Goal: Task Accomplishment & Management: Use online tool/utility

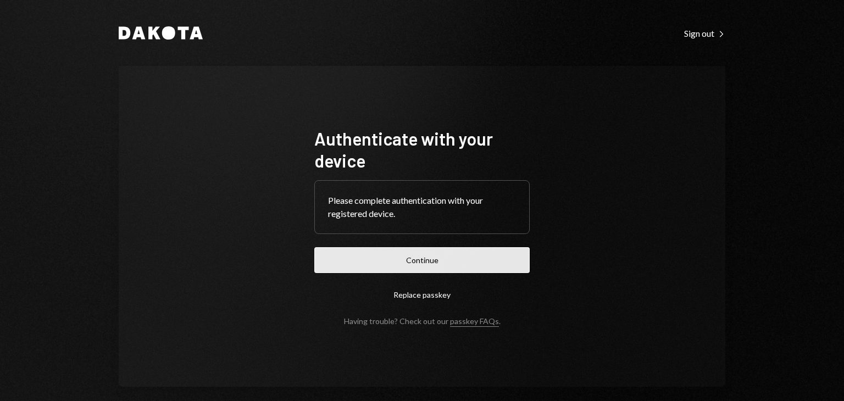
click at [409, 271] on button "Continue" at bounding box center [421, 260] width 215 height 26
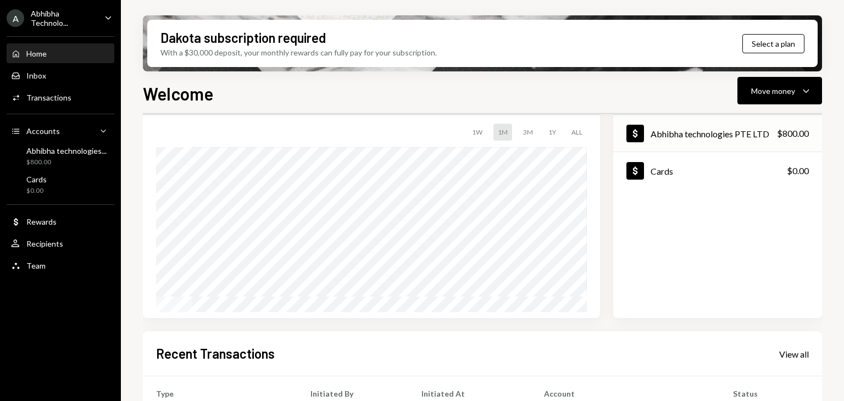
scroll to position [66, 0]
click at [678, 138] on div "Abhibha technologies PTE LTD" at bounding box center [710, 134] width 119 height 10
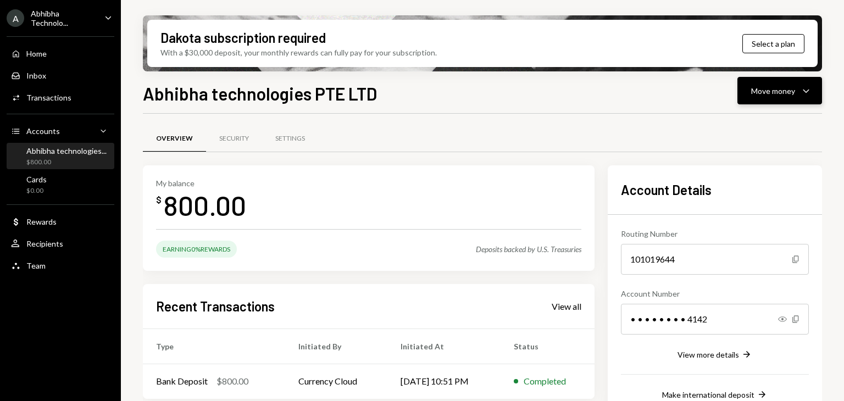
click at [784, 102] on button "Move money Caret Down" at bounding box center [779, 90] width 85 height 27
click at [763, 143] on div "Transfer" at bounding box center [771, 149] width 80 height 12
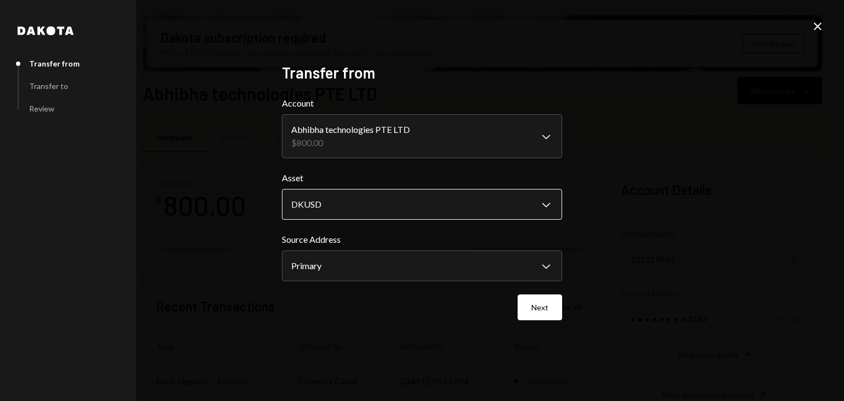
click at [424, 214] on body "A Abhibha Technolo... Caret Down Home Home Inbox Inbox Activities Transactions …" at bounding box center [422, 200] width 844 height 401
click at [301, 264] on body "A Abhibha Technolo... Caret Down Home Home Inbox Inbox Activities Transactions …" at bounding box center [422, 200] width 844 height 401
click at [388, 297] on div "Next" at bounding box center [422, 308] width 280 height 26
click at [535, 305] on button "Next" at bounding box center [540, 308] width 45 height 26
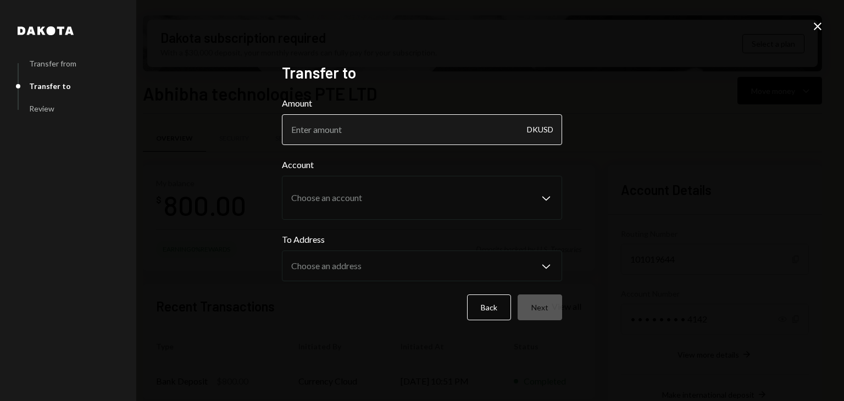
click at [365, 136] on input "Amount" at bounding box center [422, 129] width 280 height 31
type input "8"
type input "750"
click at [534, 135] on div "DKUSD" at bounding box center [540, 129] width 26 height 31
click at [821, 26] on icon "Close" at bounding box center [817, 26] width 13 height 13
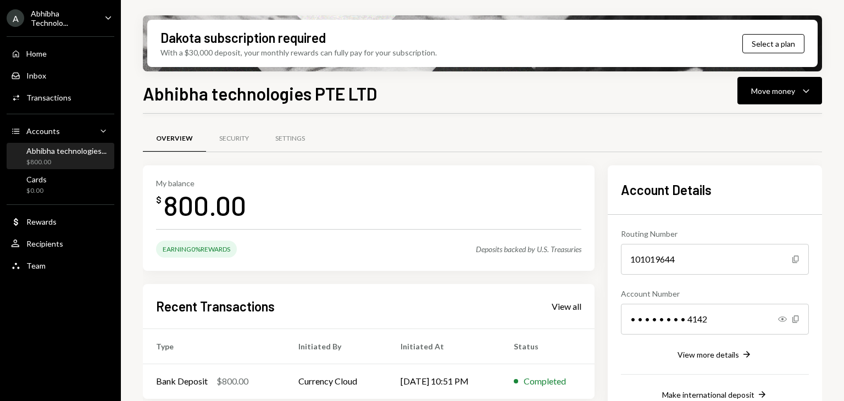
scroll to position [168, 0]
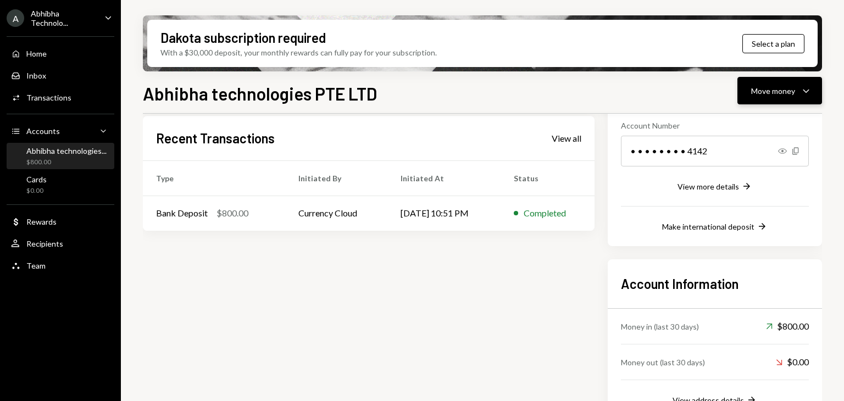
click at [771, 93] on div "Move money" at bounding box center [773, 91] width 44 height 12
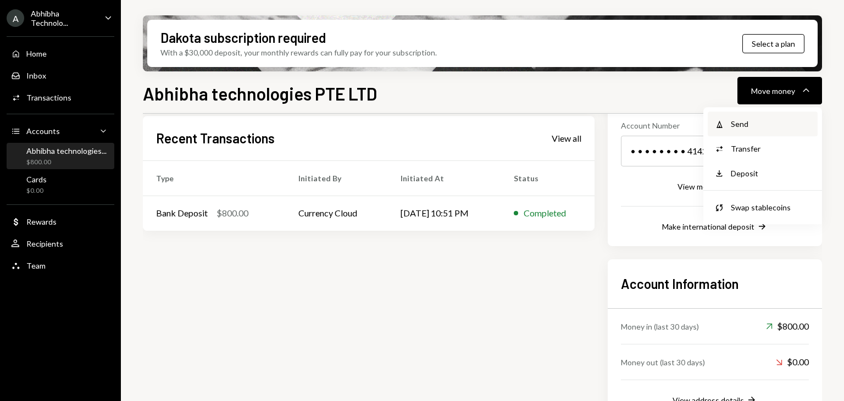
click at [762, 123] on div "Send" at bounding box center [771, 124] width 80 height 12
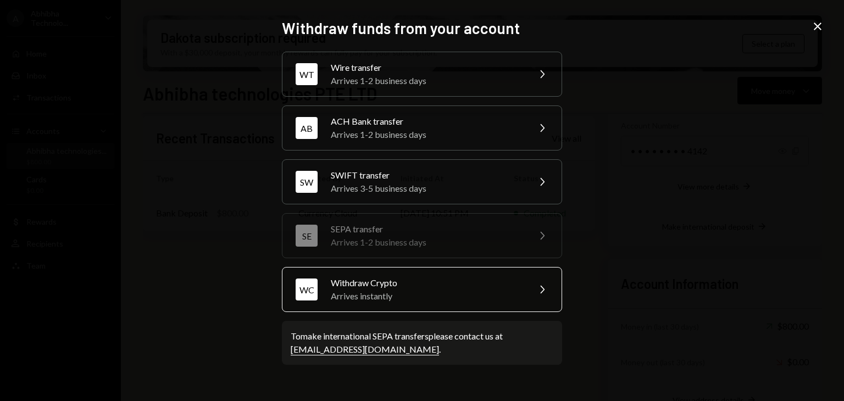
click at [408, 274] on div "WC Withdraw Crypto Arrives instantly Chevron Right" at bounding box center [422, 289] width 280 height 45
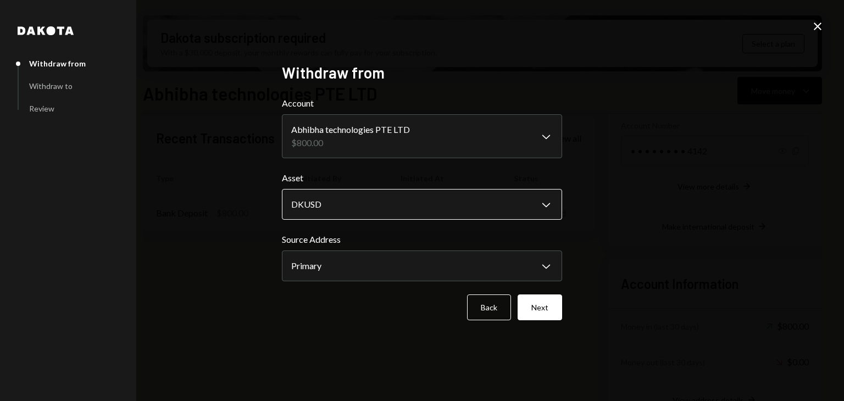
click at [461, 205] on body "A Abhibha Technolo... Caret Down Home Home Inbox Inbox Activities Transactions …" at bounding box center [422, 200] width 844 height 401
click at [547, 307] on button "Next" at bounding box center [540, 308] width 45 height 26
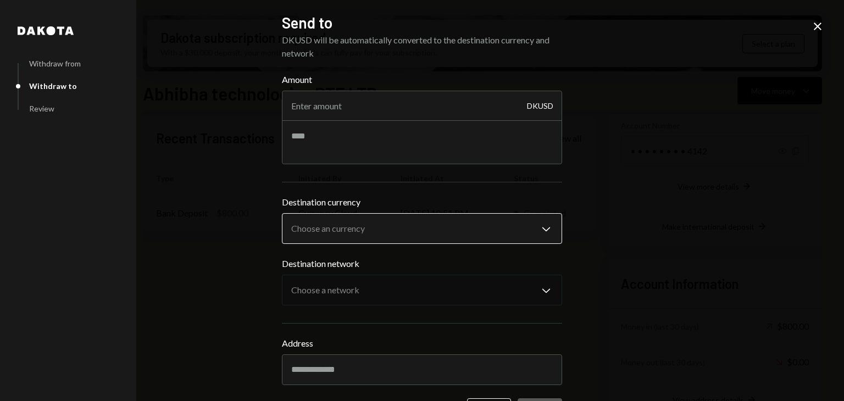
click at [407, 238] on body "A Abhibha Technolo... Caret Down Home Home Inbox Inbox Activities Transactions …" at bounding box center [422, 200] width 844 height 401
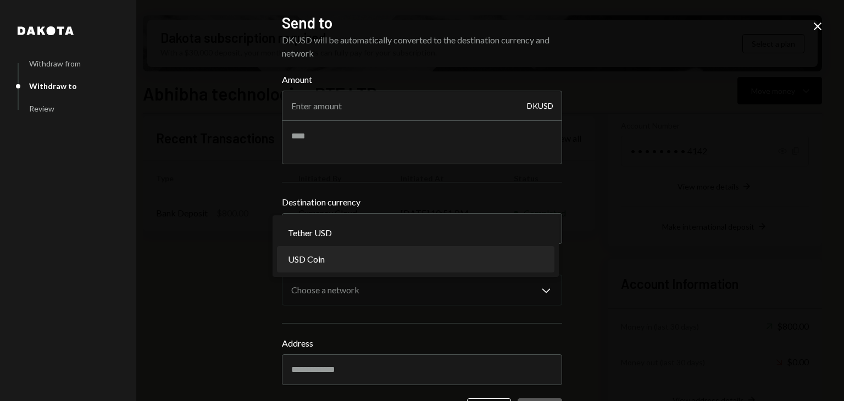
select select "****"
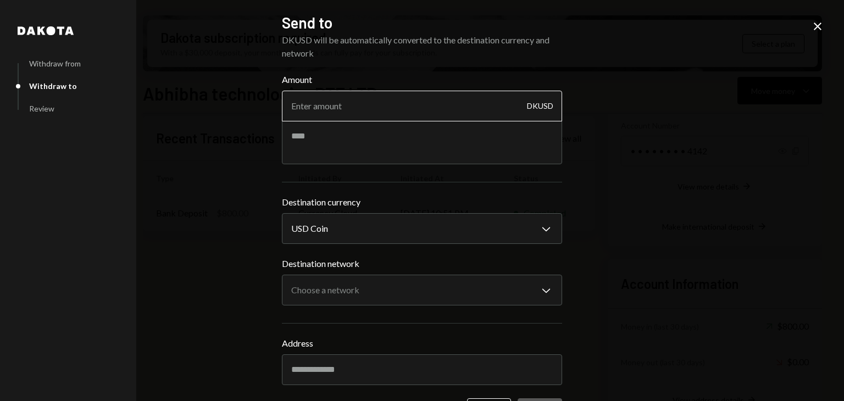
click at [312, 102] on input "Amount" at bounding box center [422, 106] width 280 height 31
type input "800"
click at [363, 137] on textarea at bounding box center [422, 142] width 280 height 44
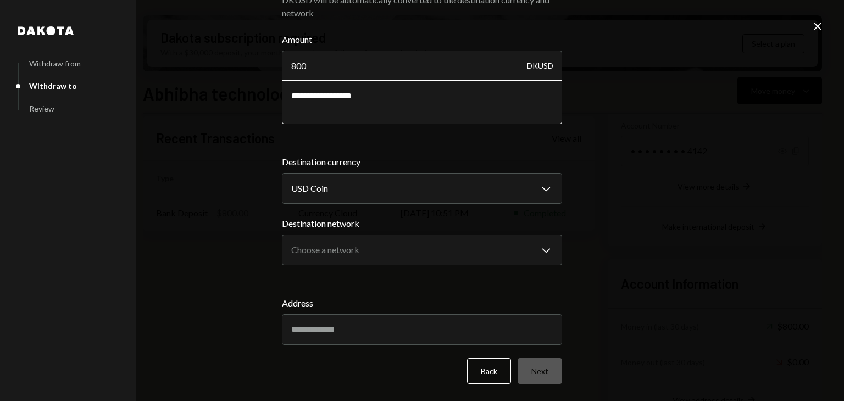
scroll to position [40, 0]
type textarea "**********"
click at [338, 260] on body "A Abhibha Technolo... Caret Down Home Home Inbox Inbox Activities Transactions …" at bounding box center [422, 200] width 844 height 401
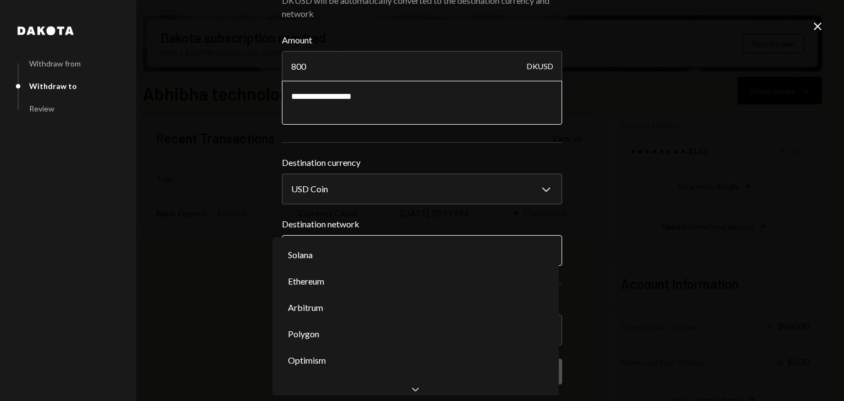
select select "**********"
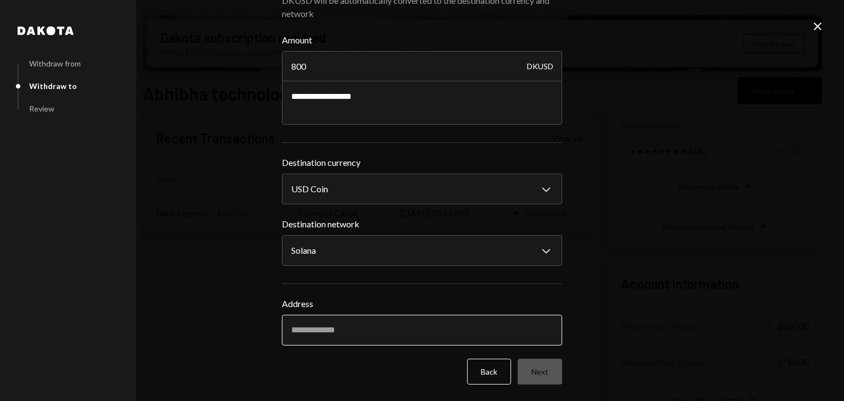
click at [321, 335] on input "Address" at bounding box center [422, 330] width 280 height 31
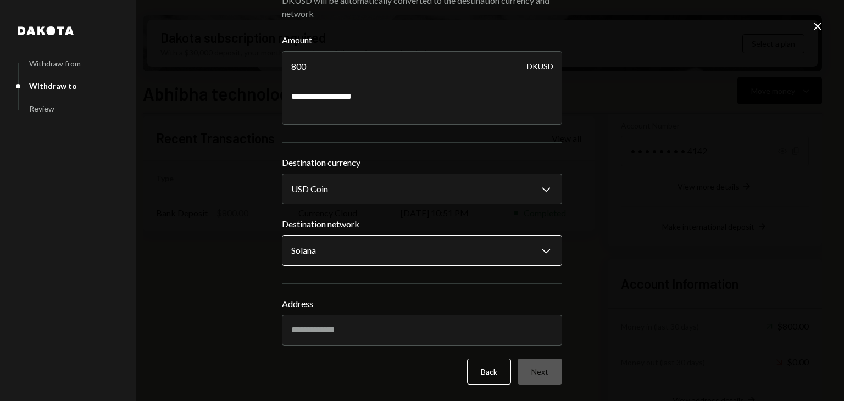
click at [322, 252] on body "A Abhibha Technolo... Caret Down Home Home Inbox Inbox Activities Transactions …" at bounding box center [422, 200] width 844 height 401
